Goal: Task Accomplishment & Management: Manage account settings

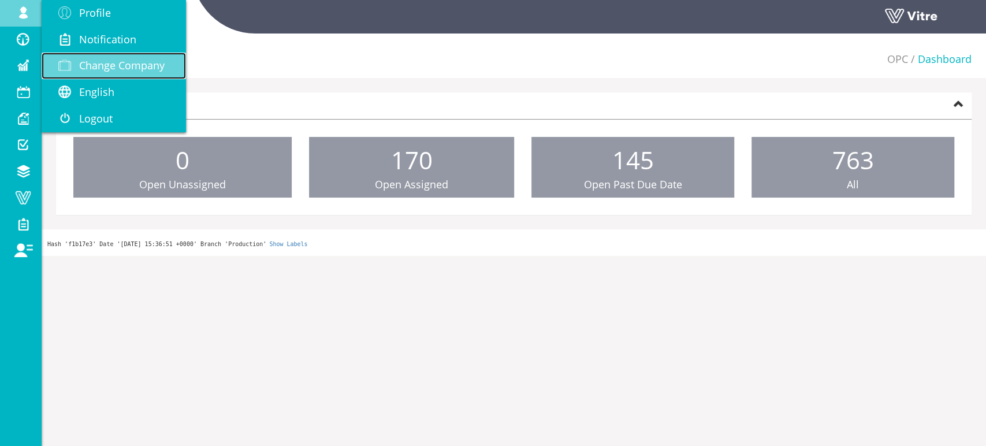
click at [113, 69] on span "Change Company" at bounding box center [122, 65] width 86 height 14
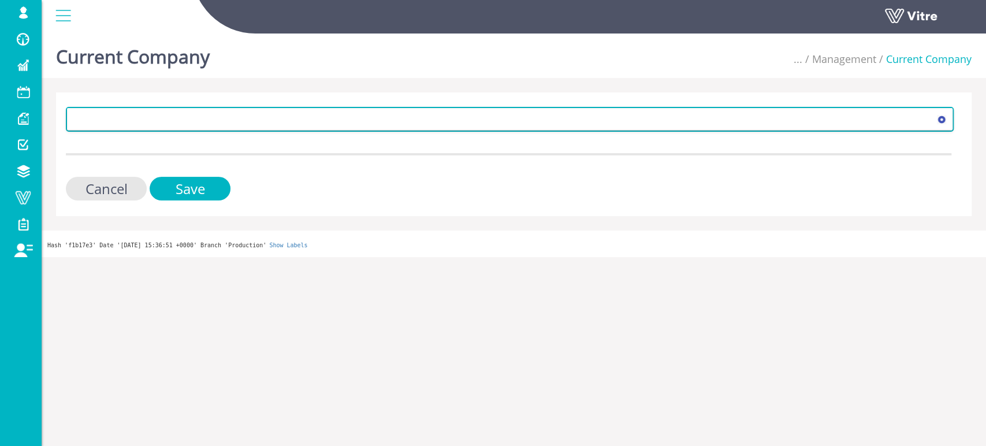
click at [116, 109] on span at bounding box center [500, 119] width 864 height 21
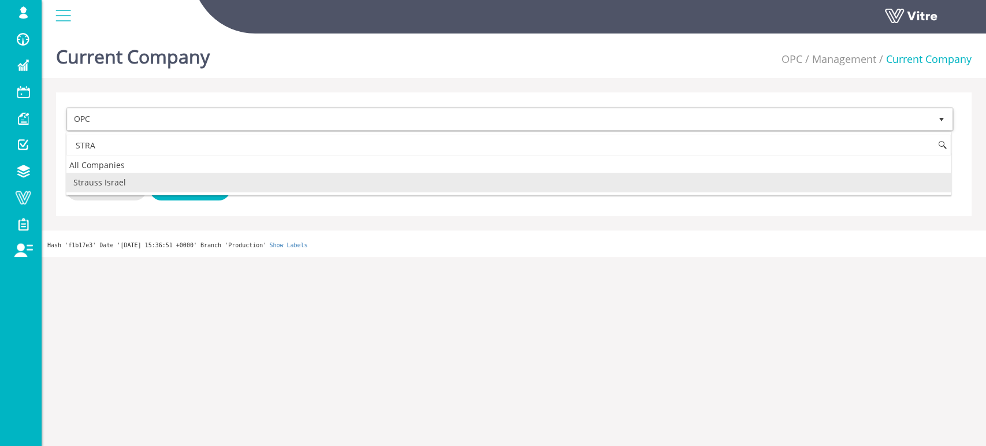
click at [190, 184] on li "Strauss Israel" at bounding box center [508, 183] width 885 height 20
type input "STRA"
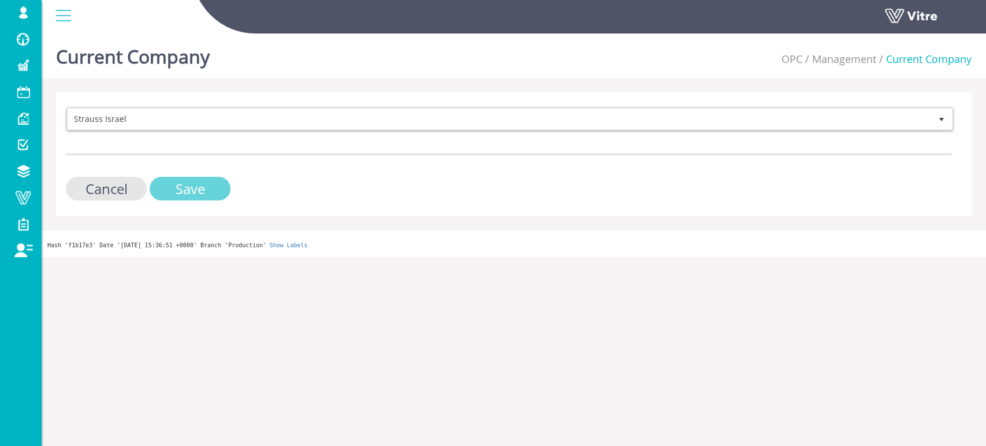
click at [196, 191] on input "Save" at bounding box center [190, 189] width 81 height 24
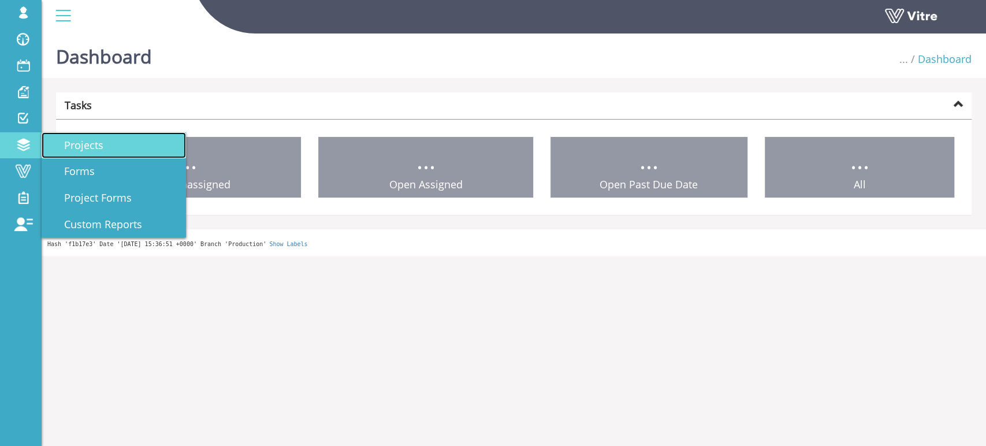
click at [92, 148] on span "Projects" at bounding box center [76, 145] width 53 height 14
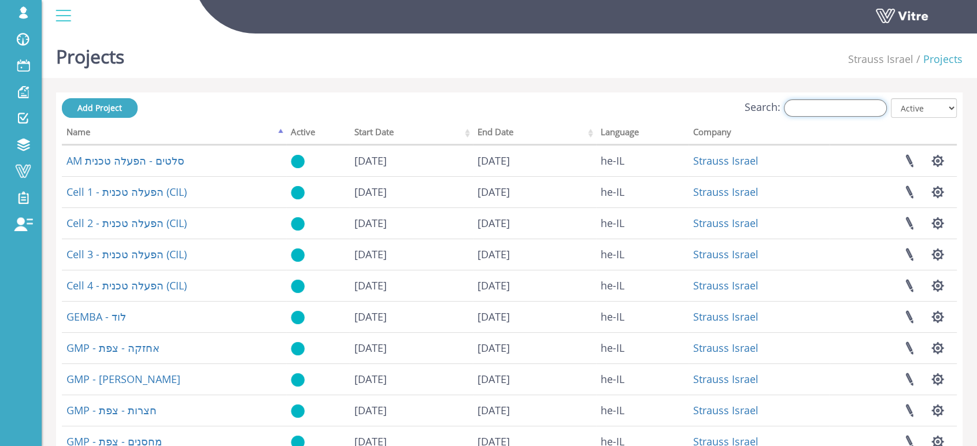
click at [842, 107] on input "Search:" at bounding box center [835, 107] width 103 height 17
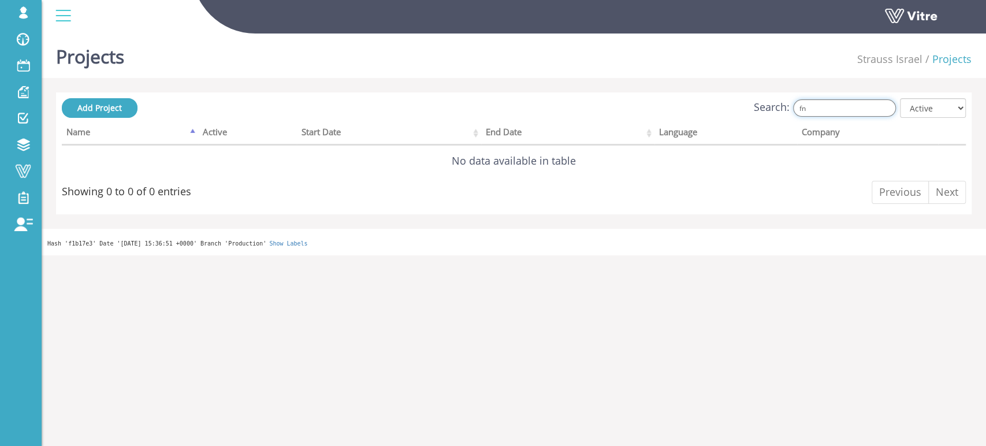
type input "f"
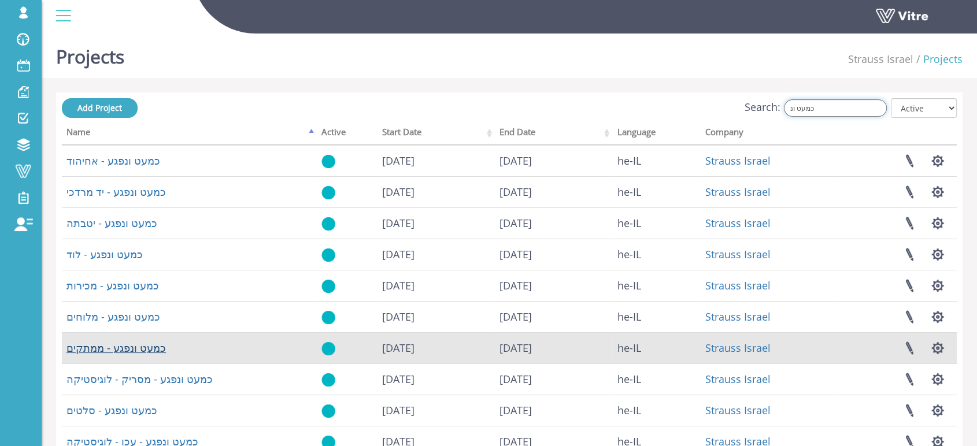
type input "כמעט ונ"
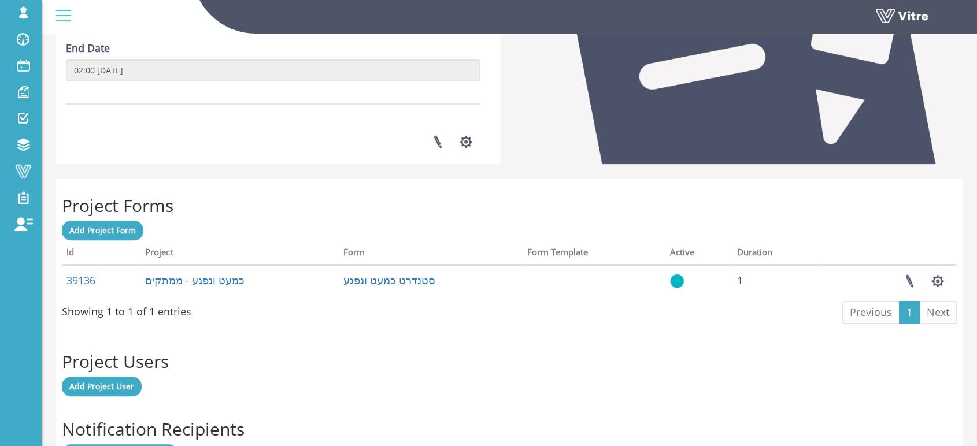
scroll to position [321, 0]
